Goal: Find specific page/section: Find specific page/section

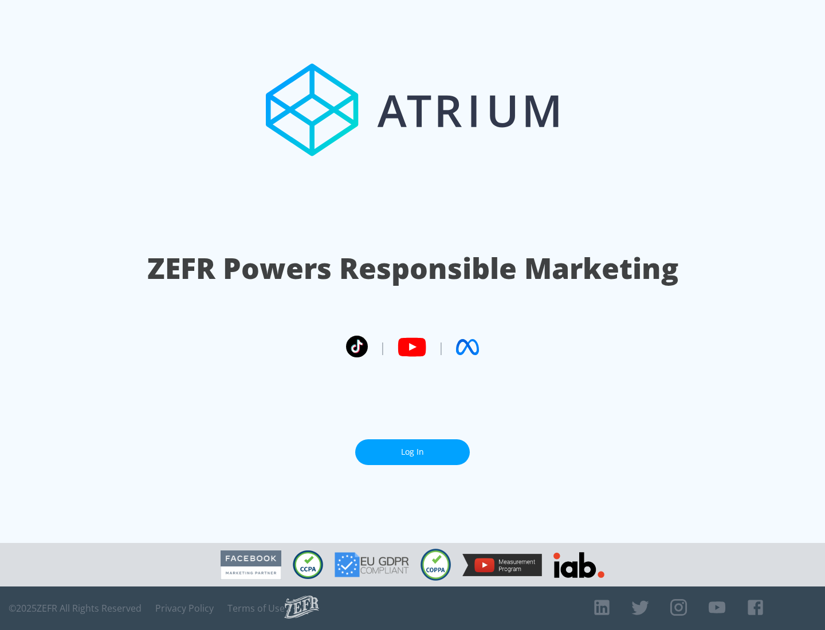
click at [412, 447] on link "Log In" at bounding box center [412, 452] width 115 height 26
